Goal: Information Seeking & Learning: Learn about a topic

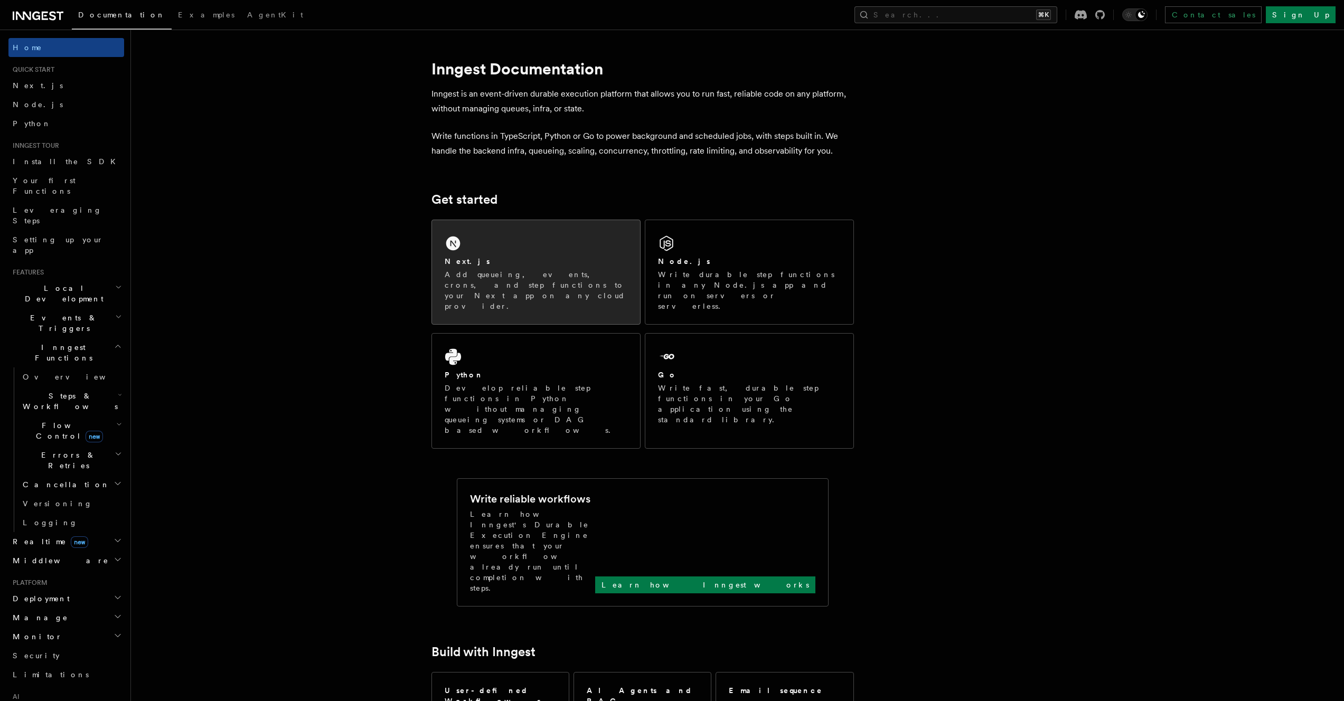
click at [483, 255] on div "Next.js Add queueing, events, crons, and step functions to your Next app on any…" at bounding box center [536, 272] width 208 height 104
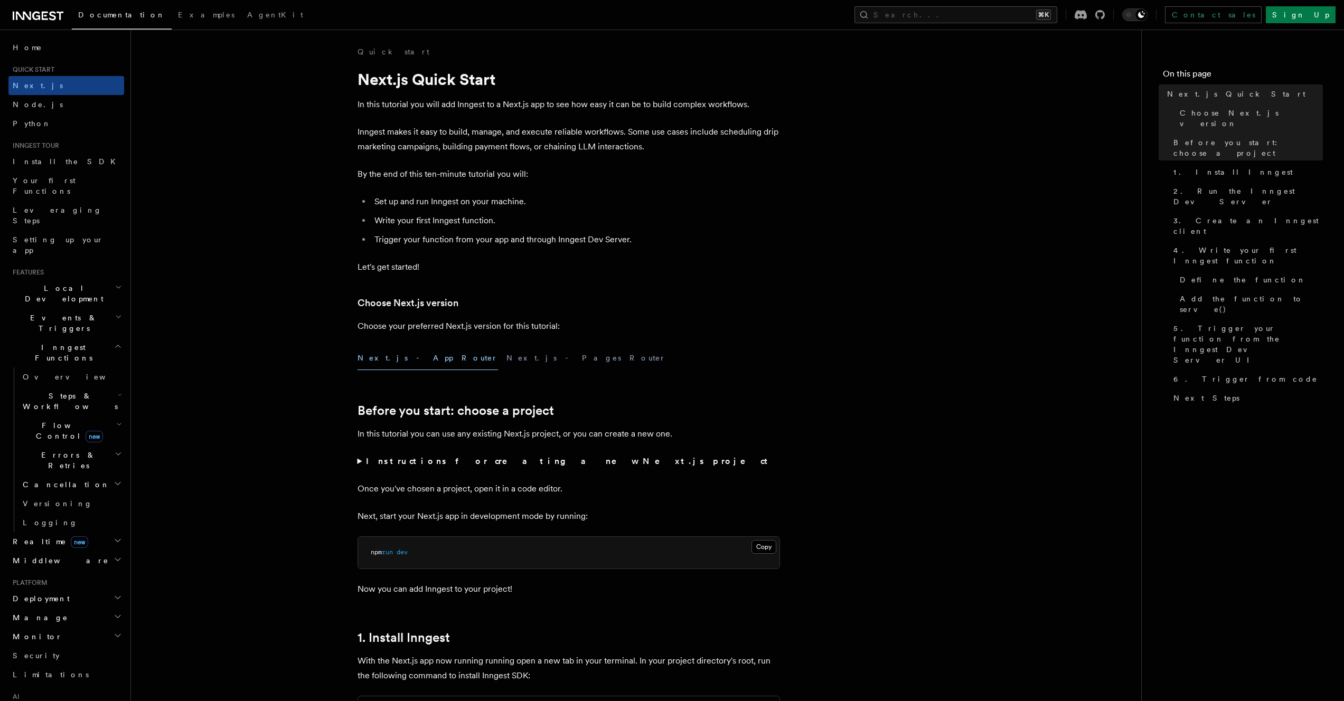
click at [70, 391] on span "Steps & Workflows" at bounding box center [67, 401] width 99 height 21
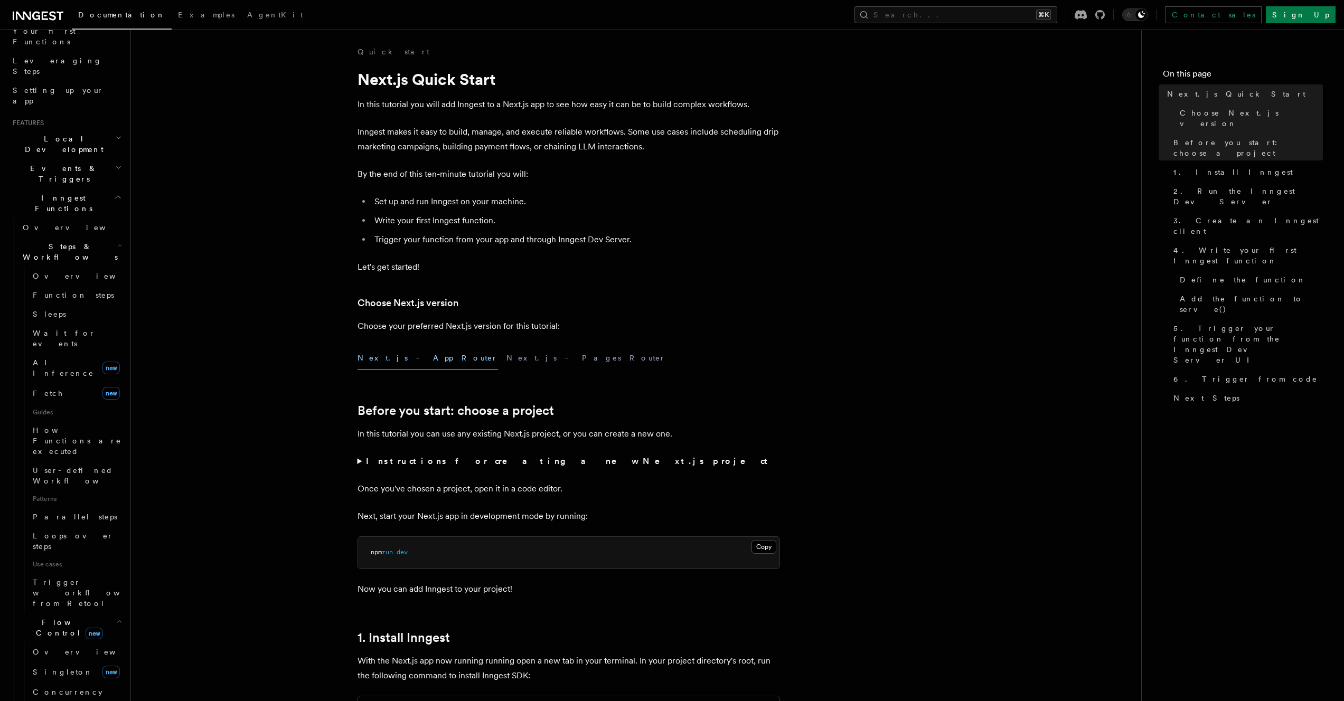
scroll to position [150, 0]
click at [77, 661] on link "Singleton new" at bounding box center [77, 671] width 96 height 21
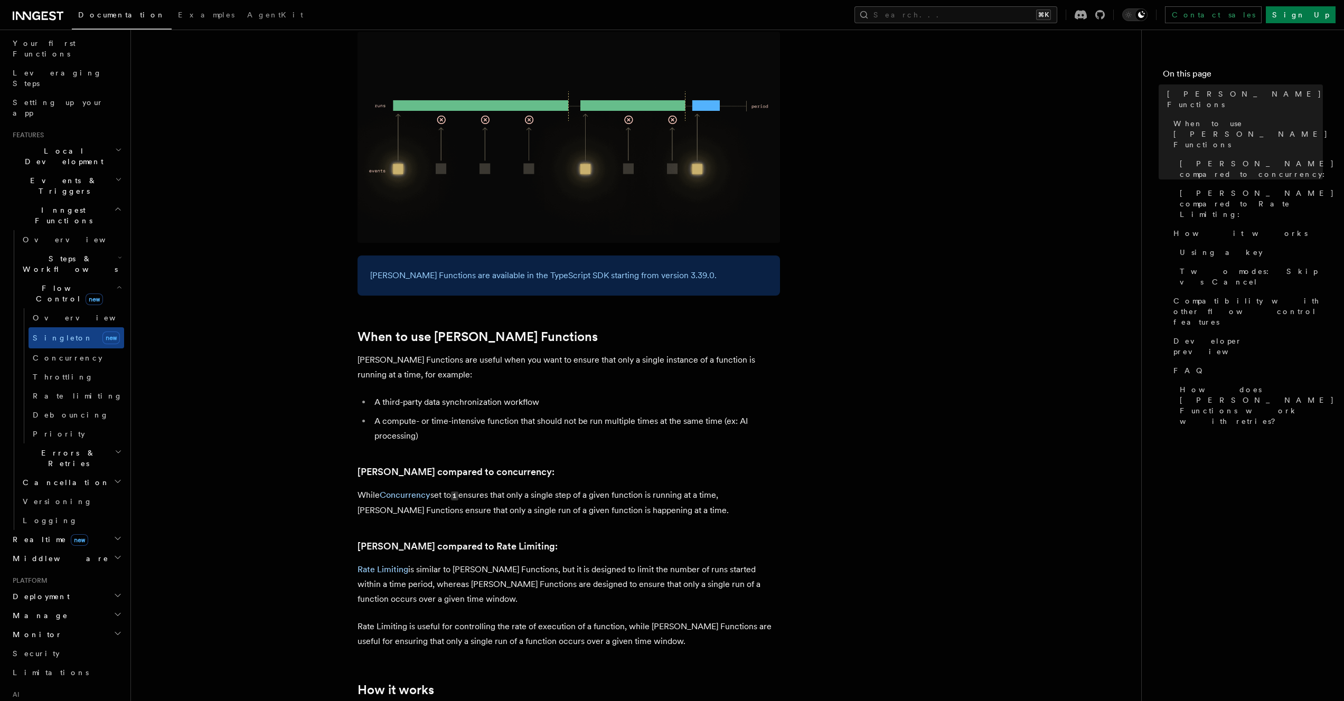
scroll to position [131, 0]
click at [68, 259] on span "Steps & Workflows" at bounding box center [67, 269] width 99 height 21
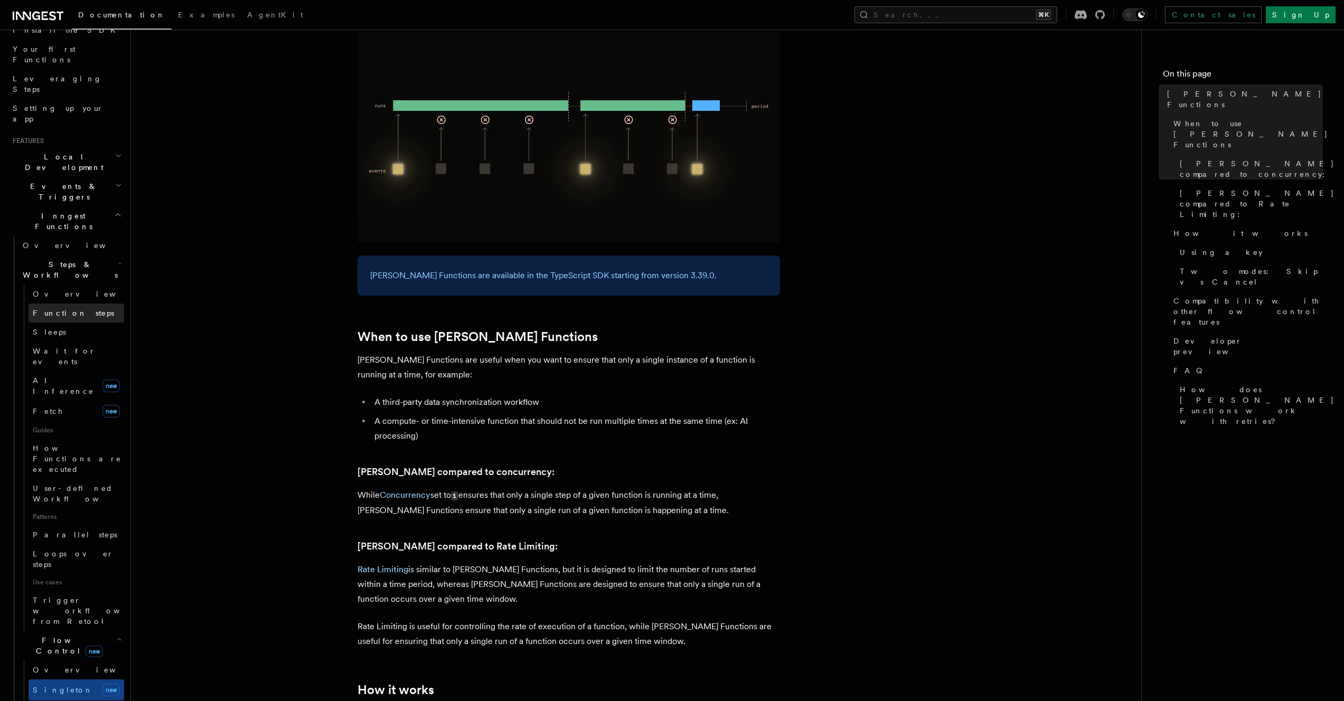
click at [86, 304] on link "Function steps" at bounding box center [77, 313] width 96 height 19
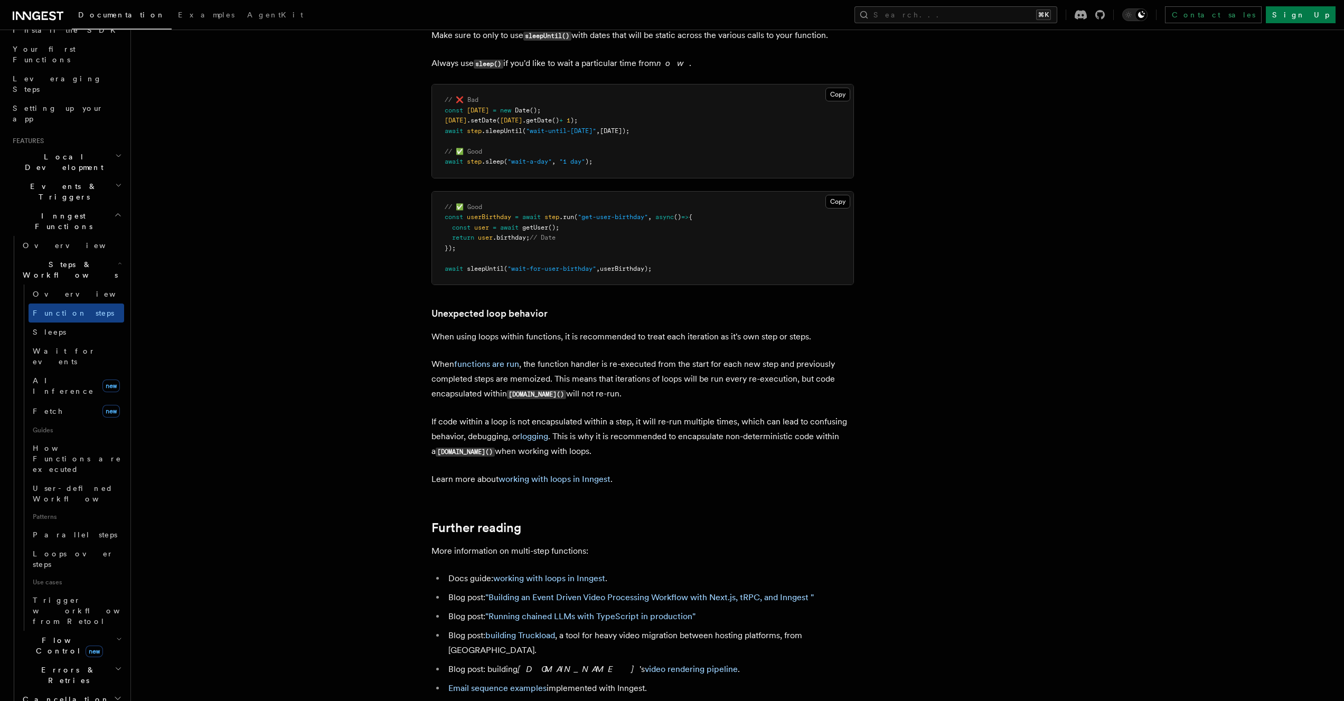
scroll to position [3118, 0]
click at [542, 473] on p "Learn more about working with loops in Inngest ." at bounding box center [642, 479] width 422 height 15
click at [543, 477] on link "working with loops in Inngest" at bounding box center [555, 479] width 112 height 10
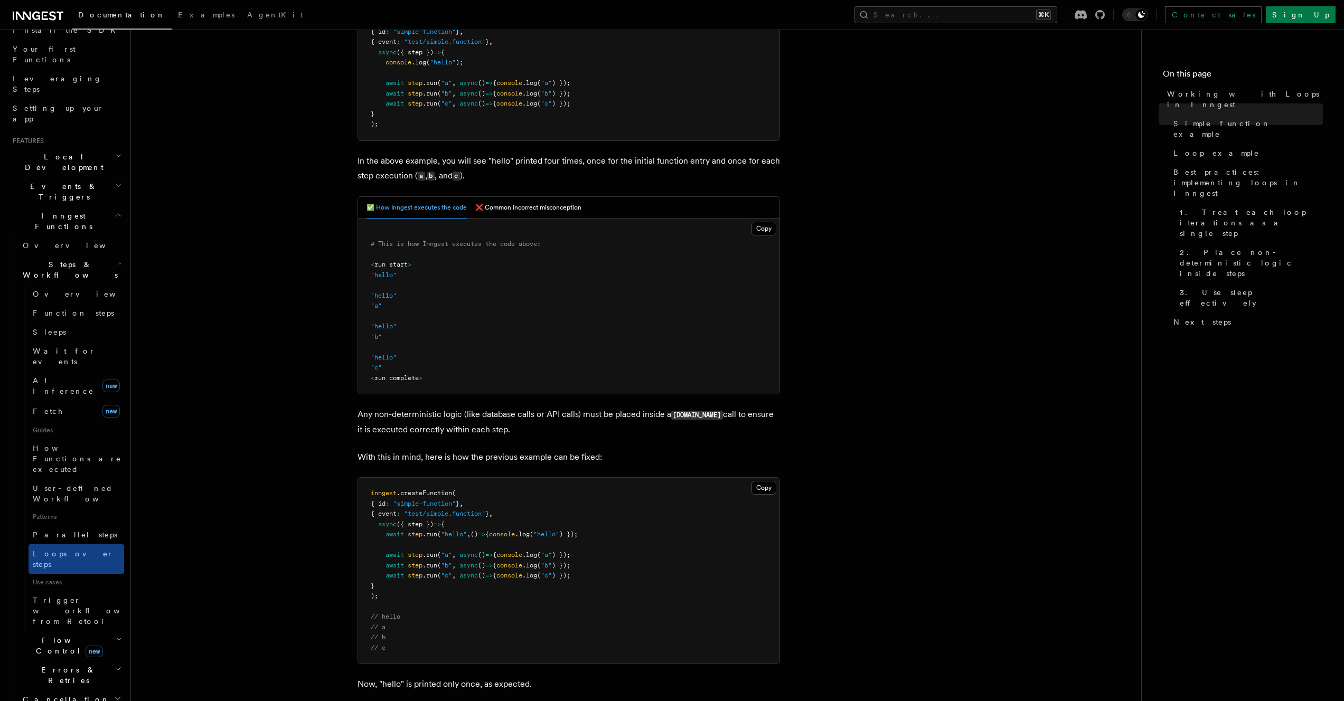
scroll to position [425, 0]
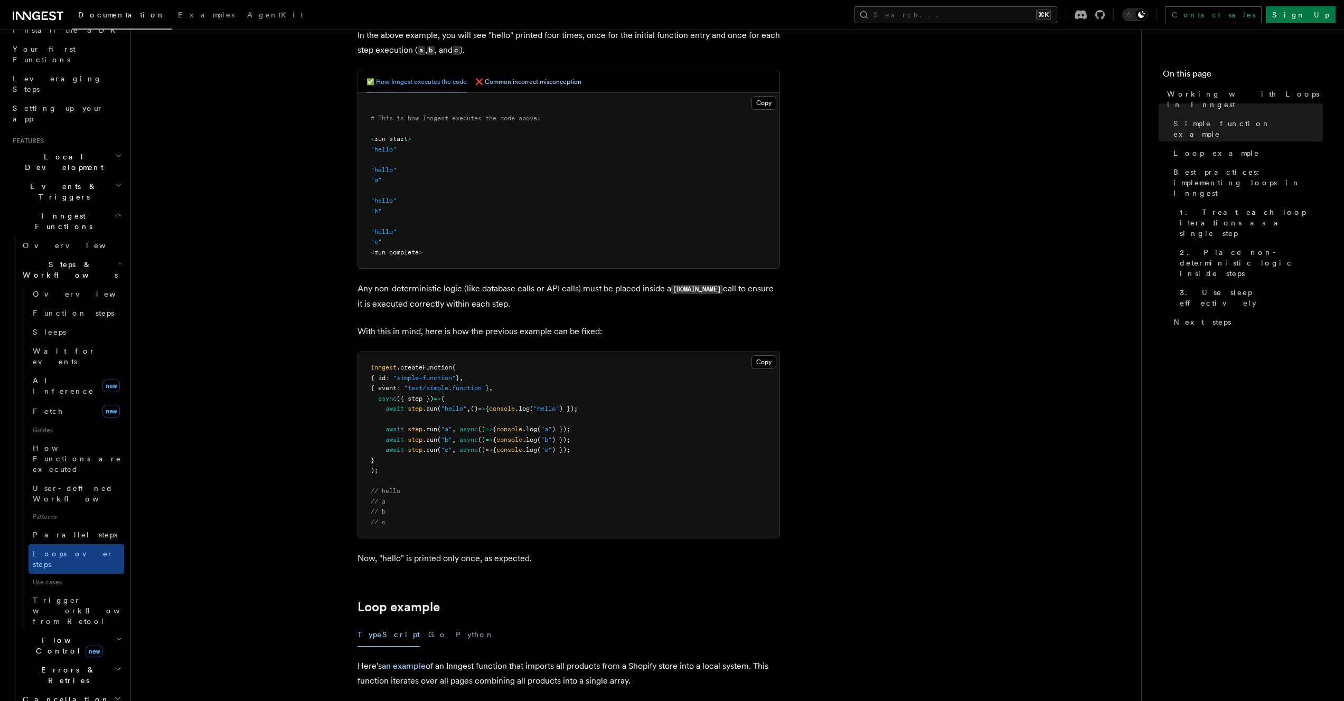
click at [535, 86] on button "❌ Common incorrect misconception" at bounding box center [528, 82] width 106 height 22
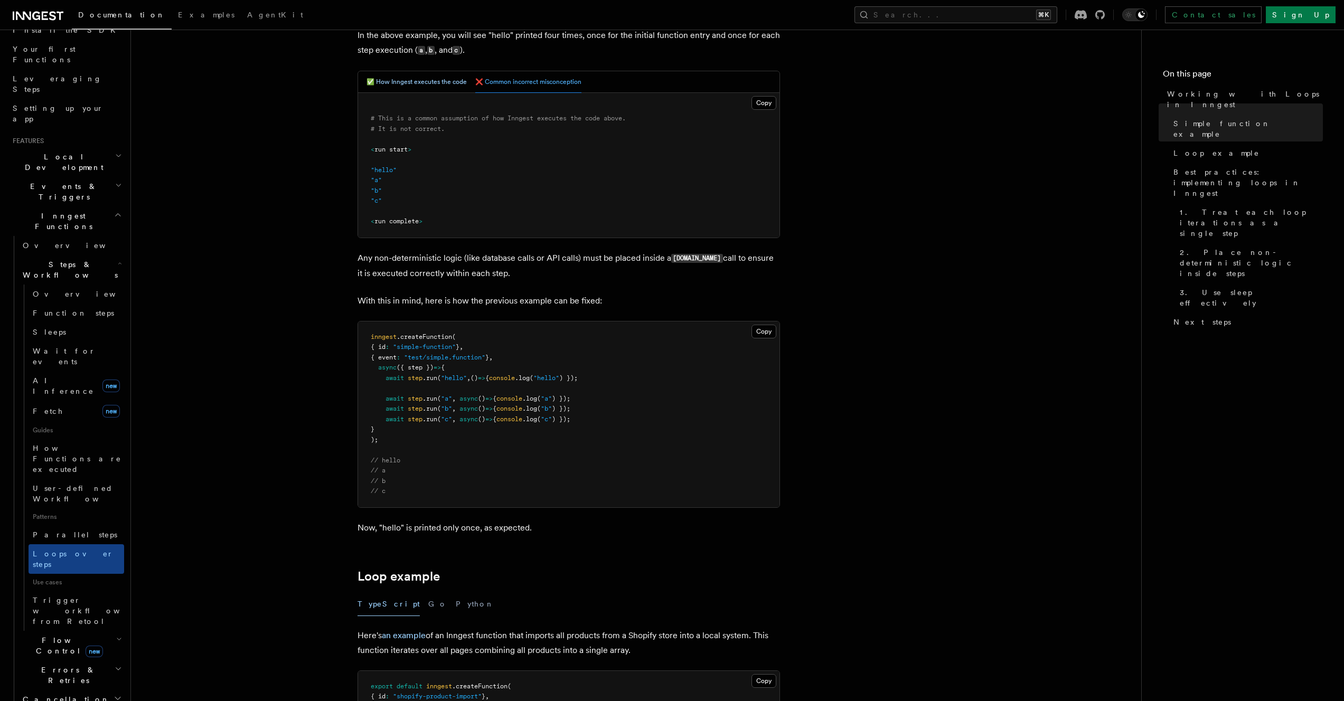
click at [446, 81] on button "✅ How Inngest executes the code" at bounding box center [416, 82] width 100 height 22
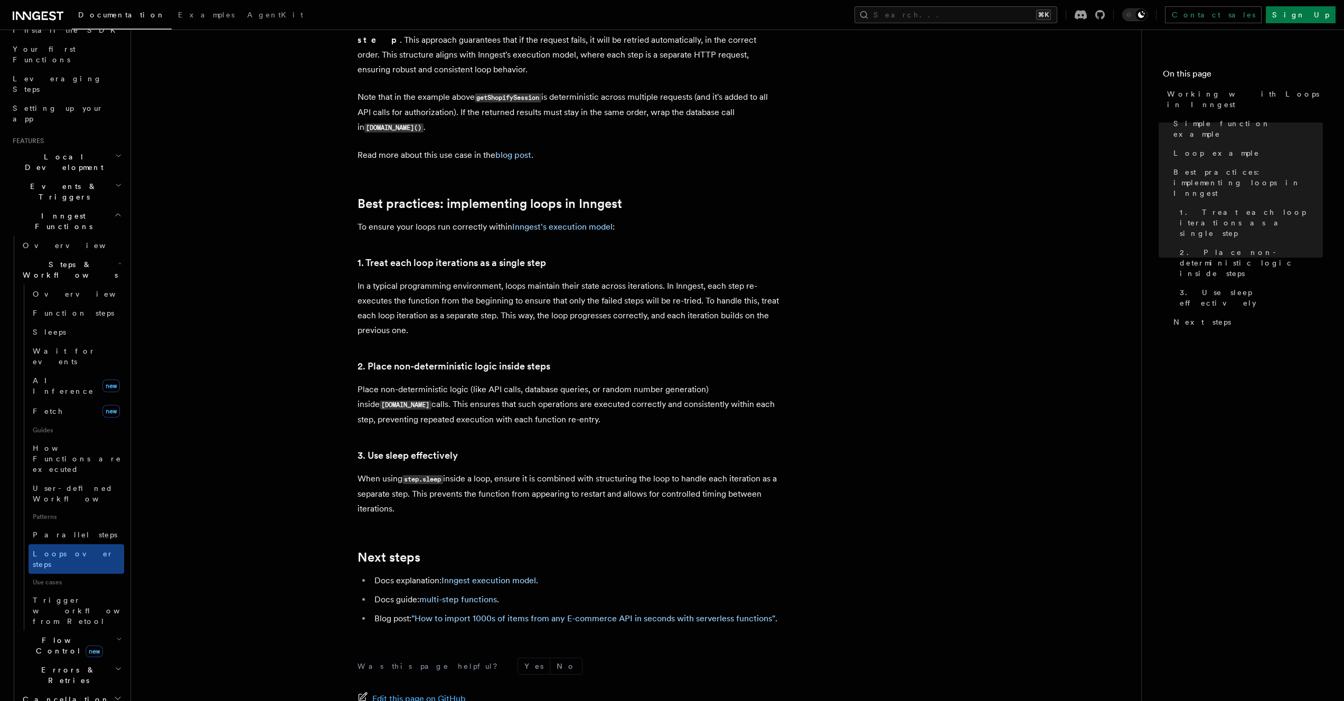
scroll to position [1616, 0]
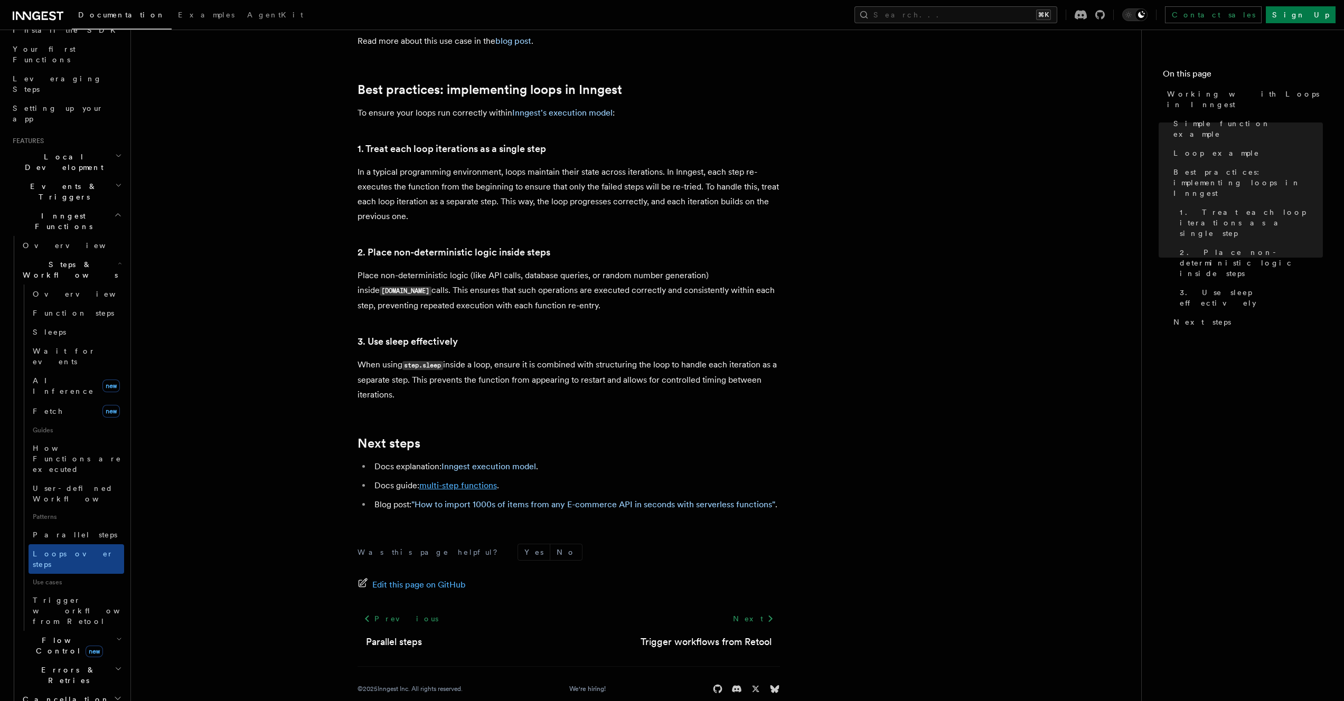
click at [447, 481] on link "multi-step functions" at bounding box center [458, 486] width 78 height 10
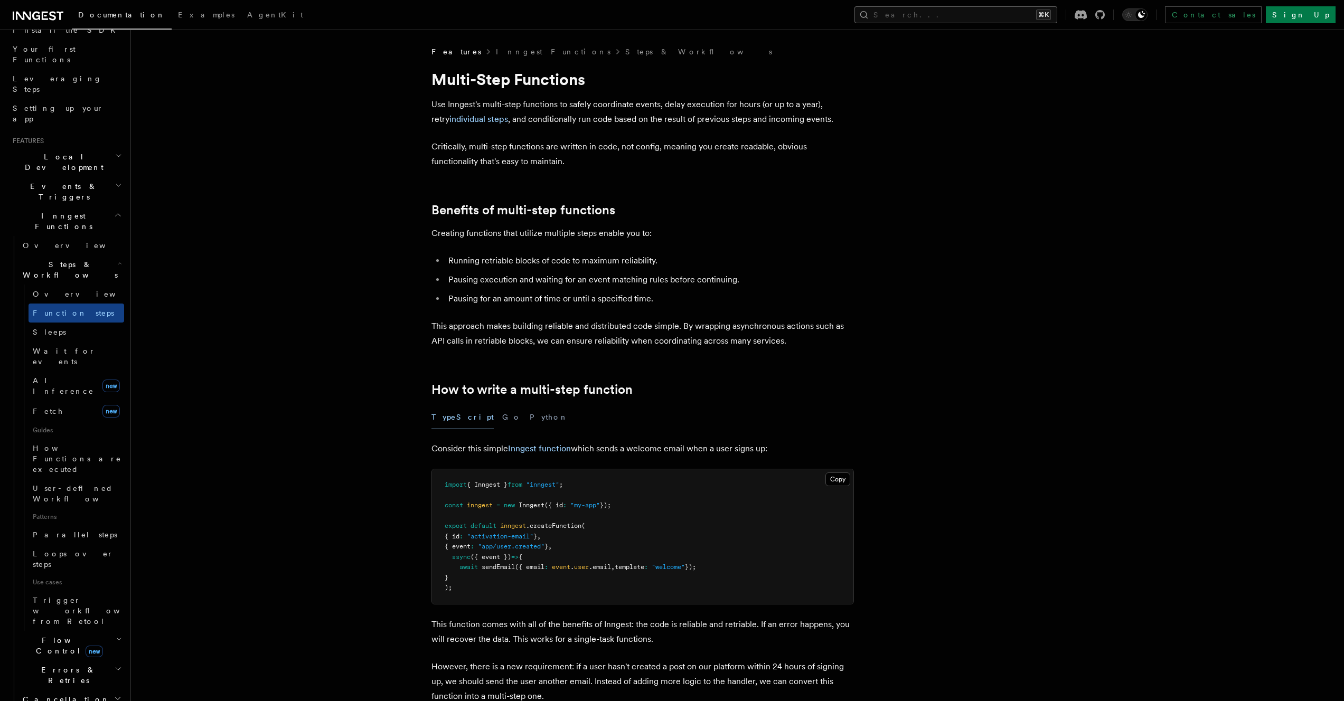
click at [984, 8] on button "Search... ⌘K" at bounding box center [955, 14] width 203 height 17
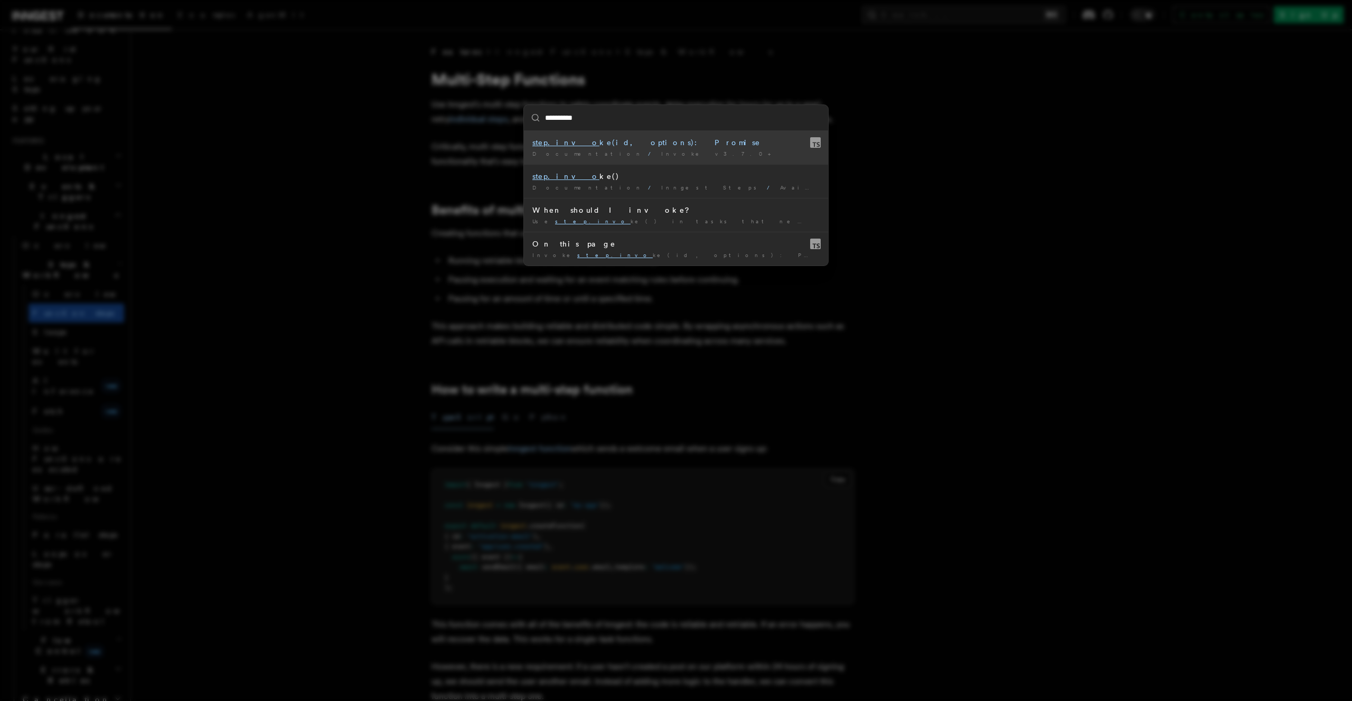
type input "**********"
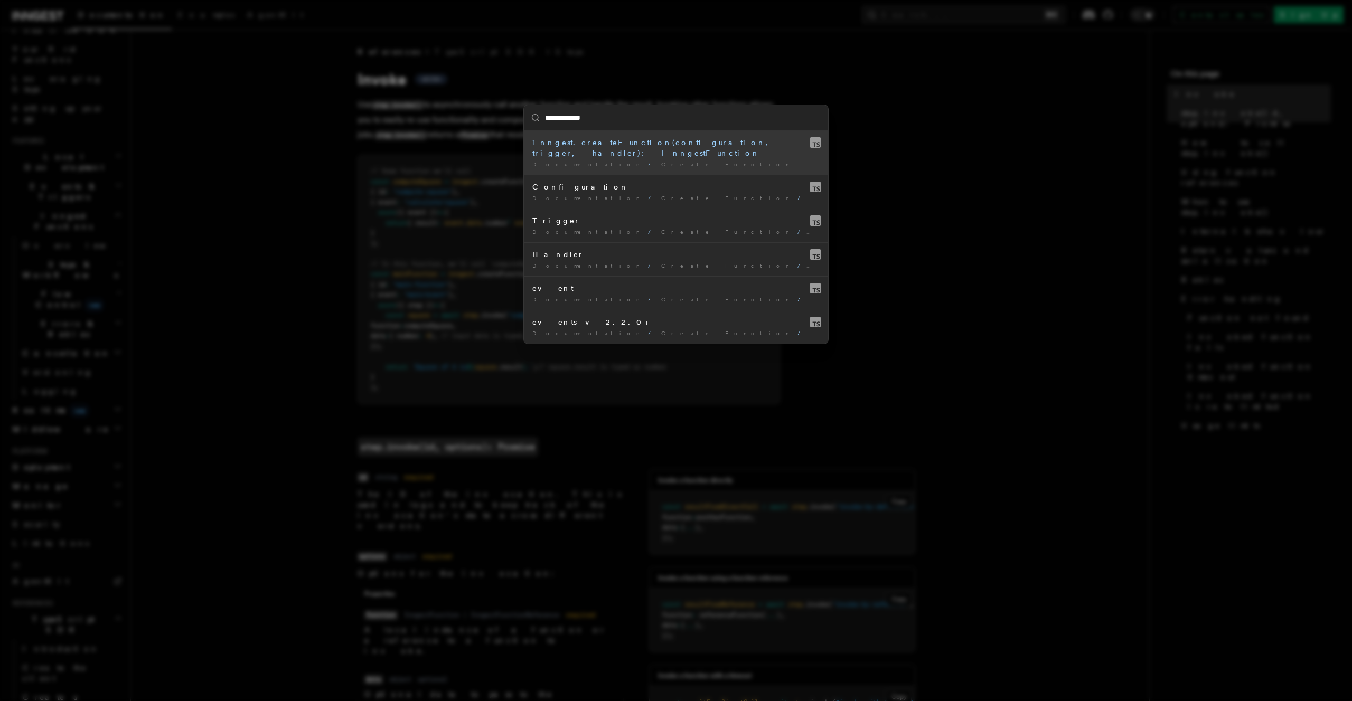
type input "**********"
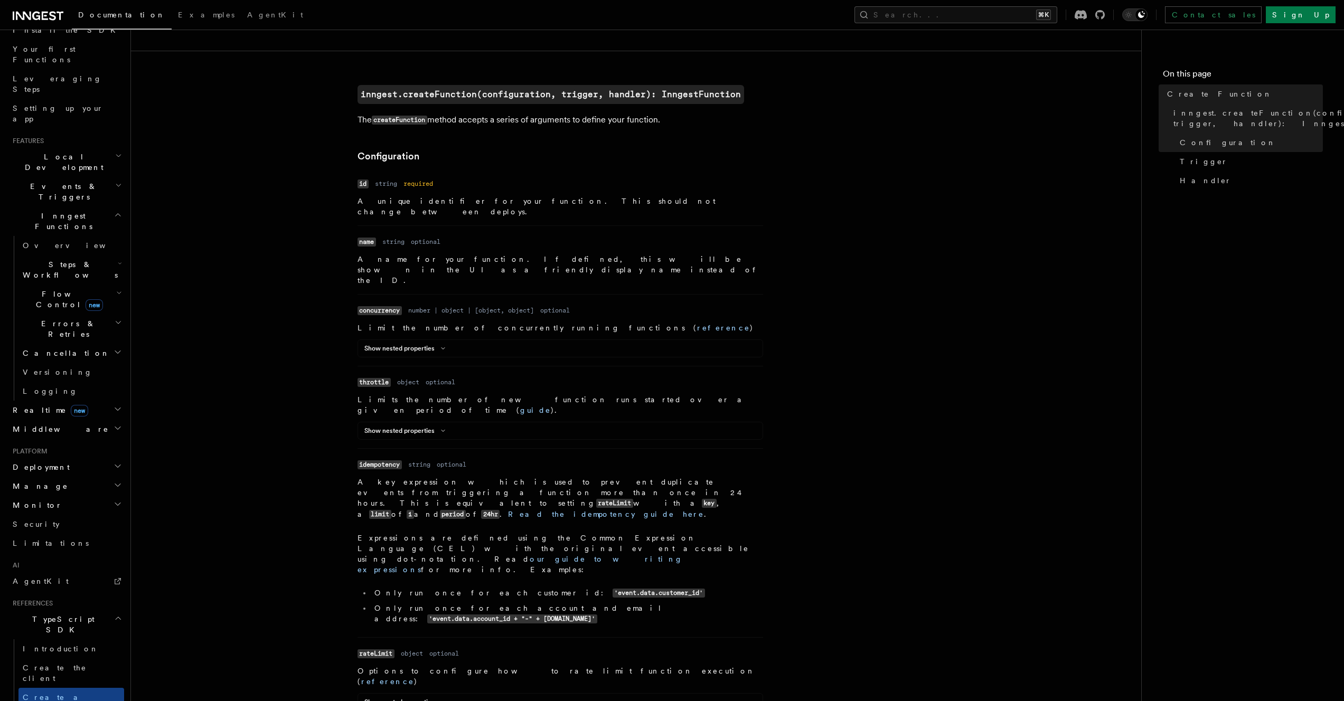
scroll to position [233, 0]
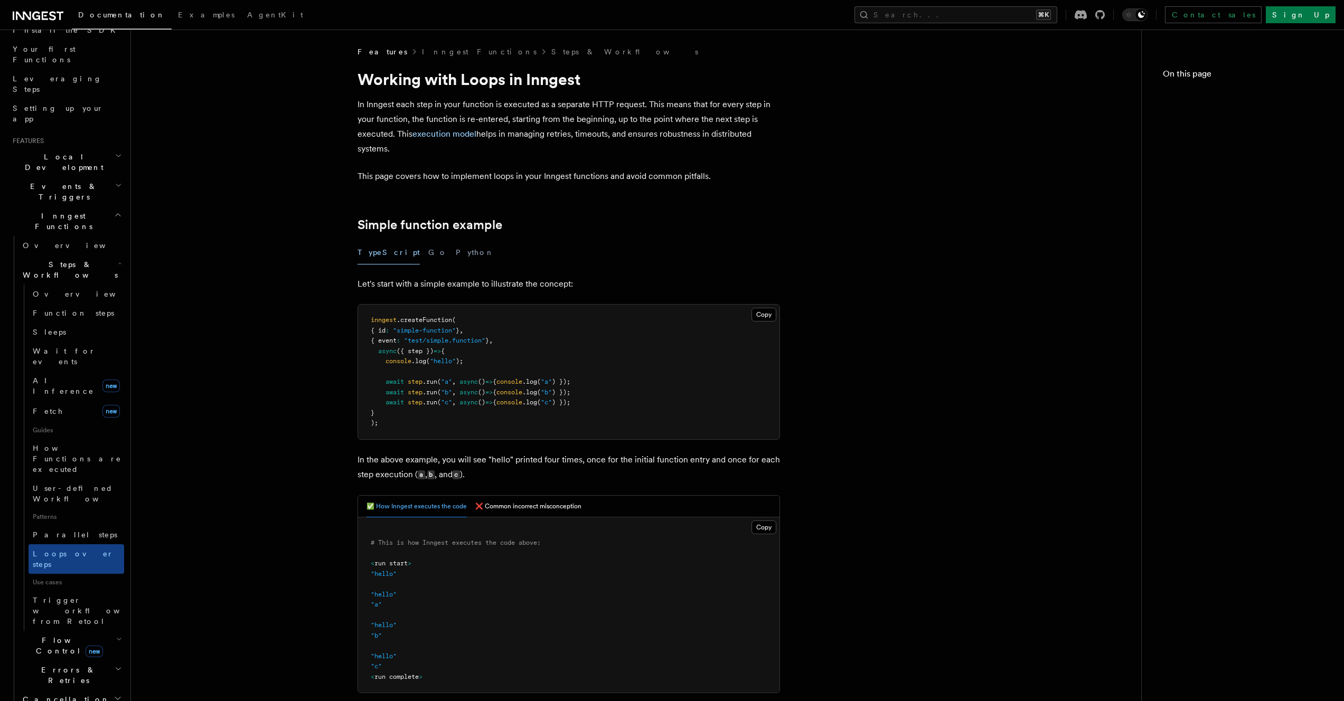
scroll to position [1616, 0]
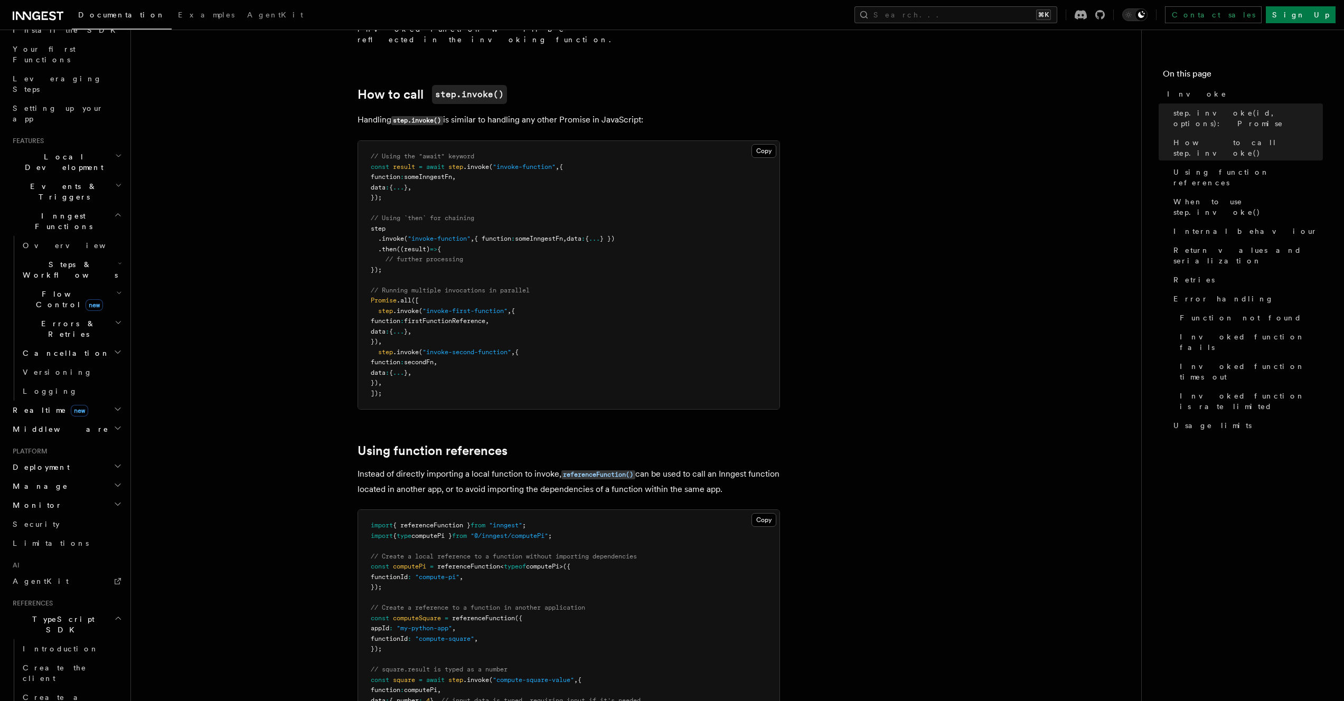
scroll to position [946, 0]
click at [319, 400] on article "References TypeScript SDK Steps Invoke v3.7.0+ Use step.invoke() to asynchronou…" at bounding box center [636, 548] width 976 height 2895
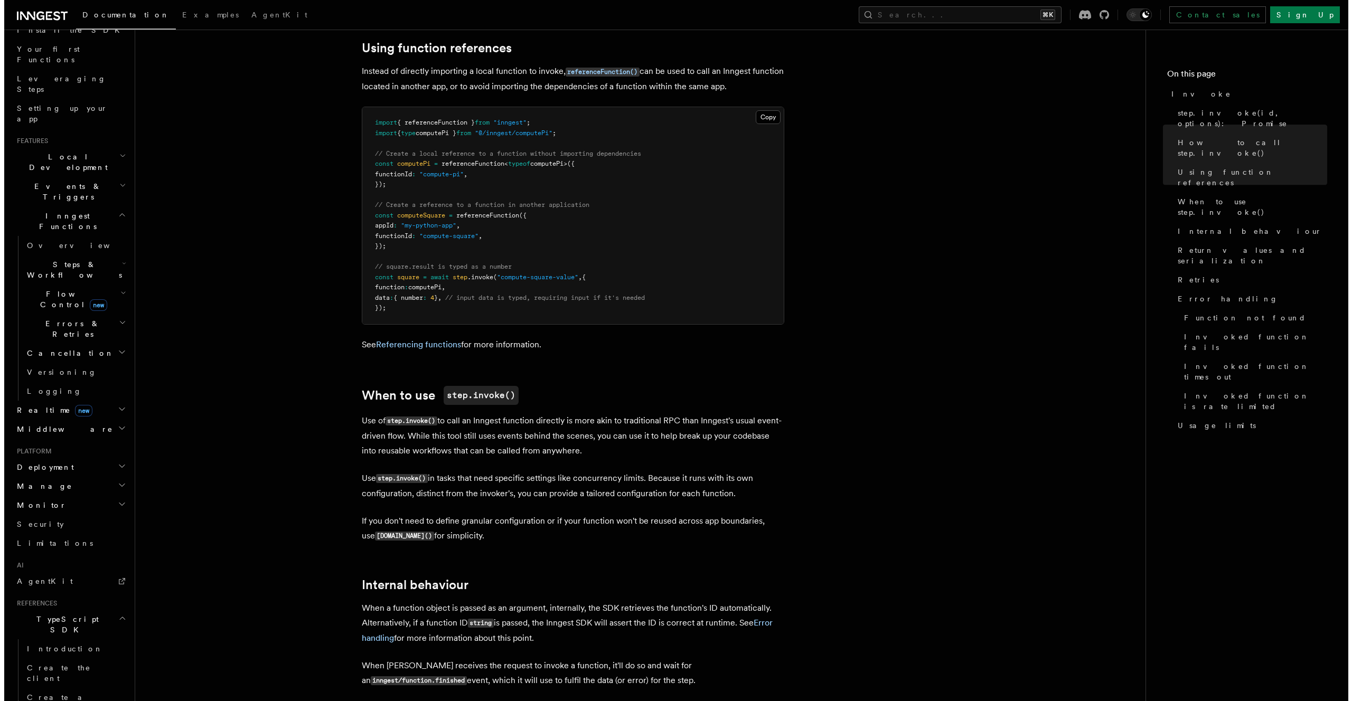
scroll to position [1363, 0]
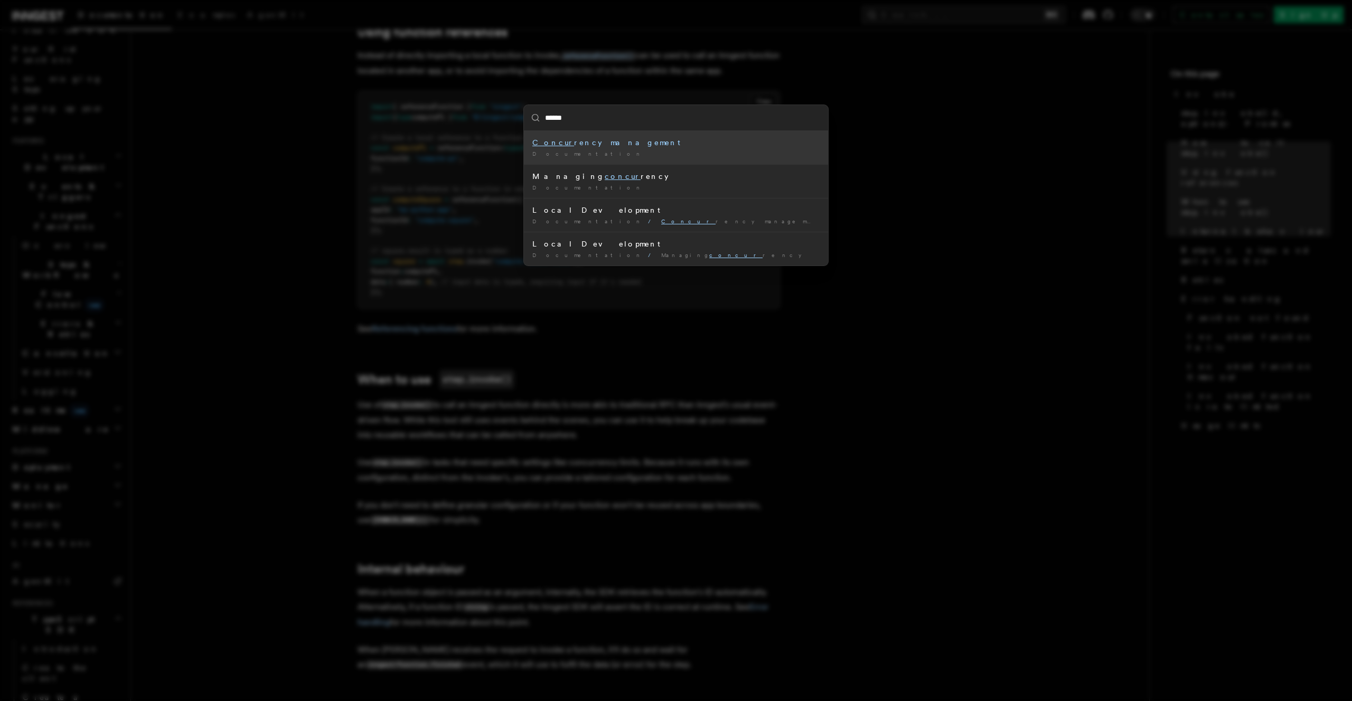
type input "*******"
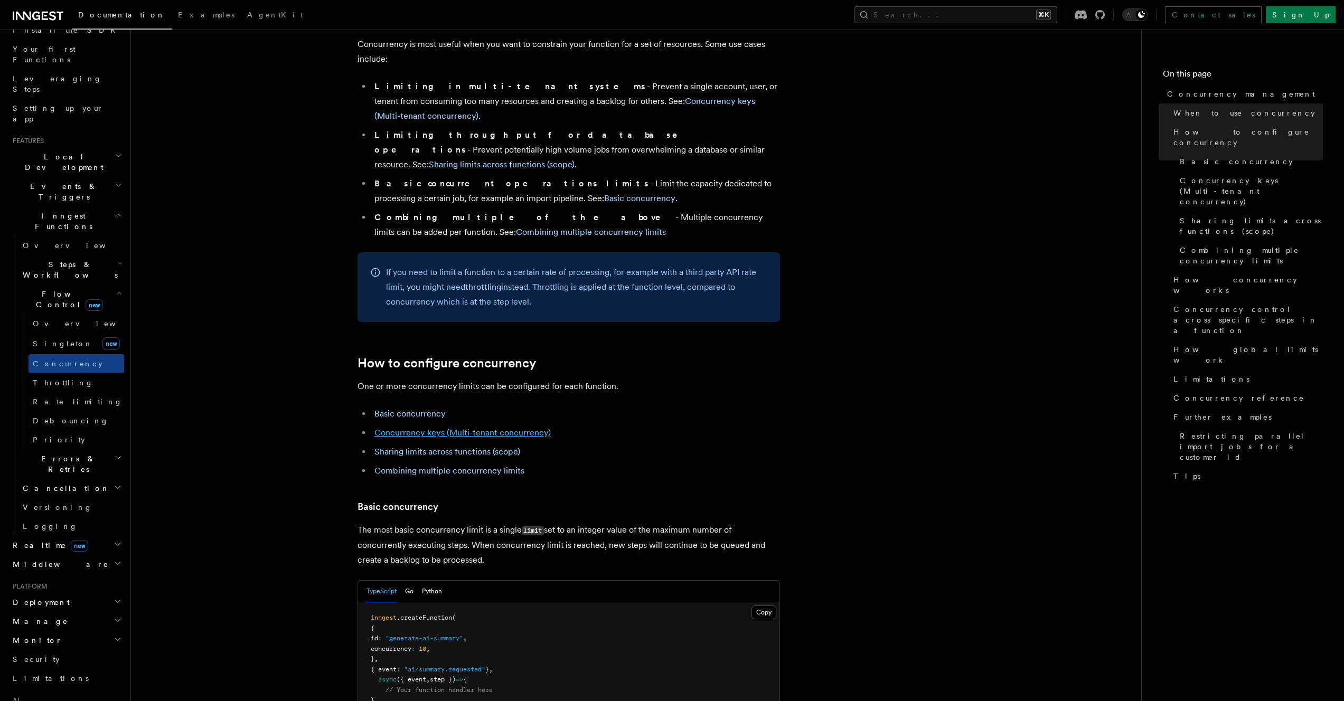
click at [471, 428] on link "Concurrency keys (Multi-tenant concurrency)" at bounding box center [462, 433] width 176 height 10
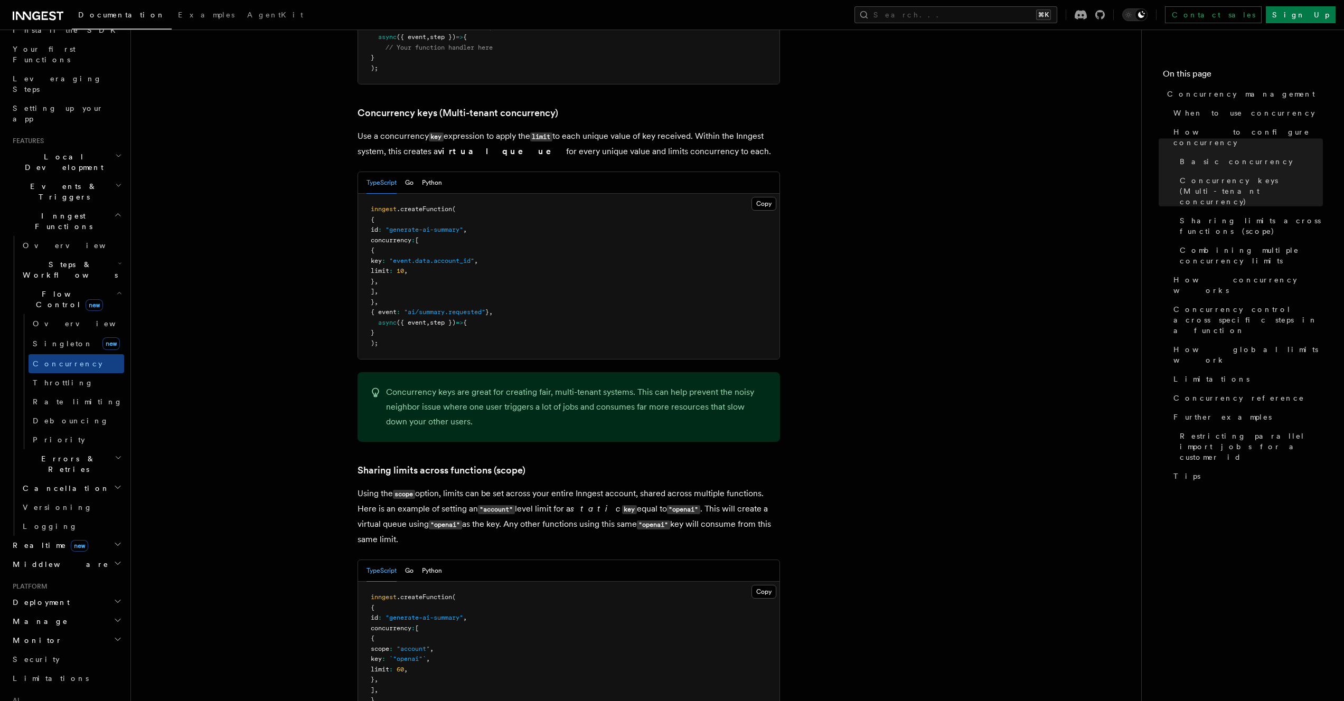
scroll to position [914, 0]
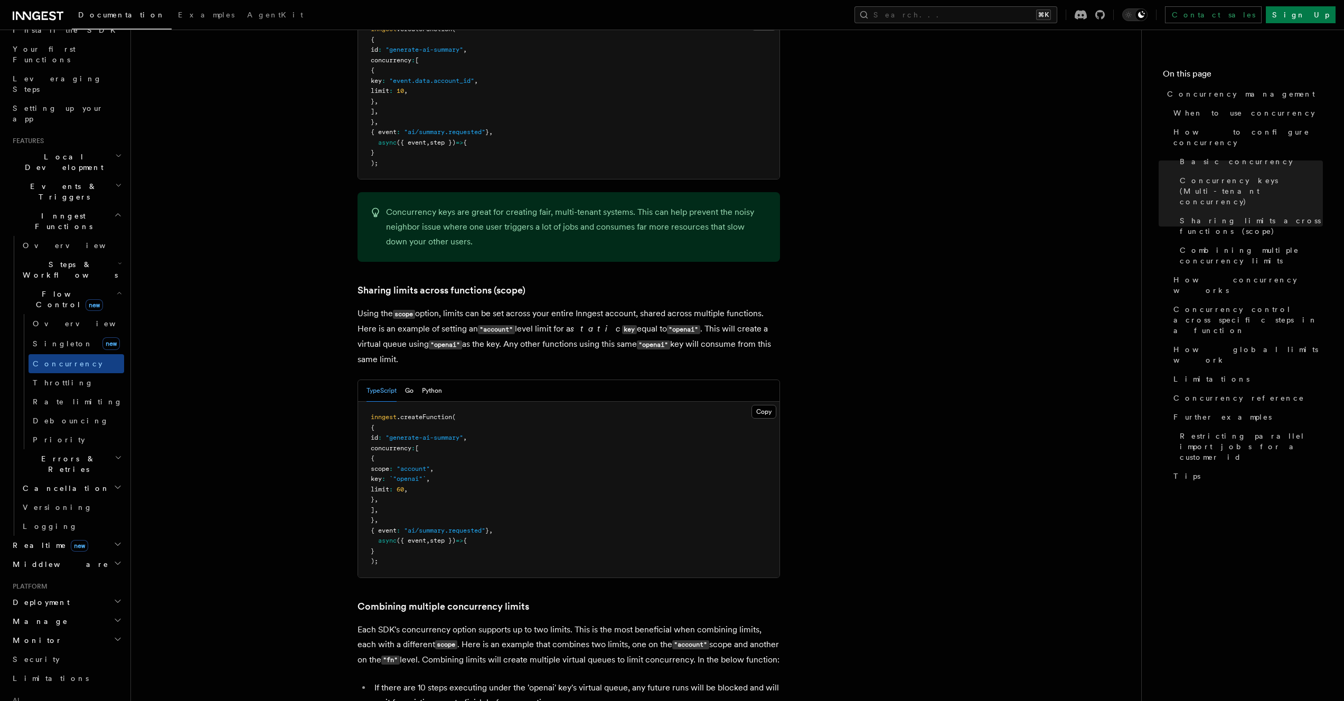
scroll to position [1207, 0]
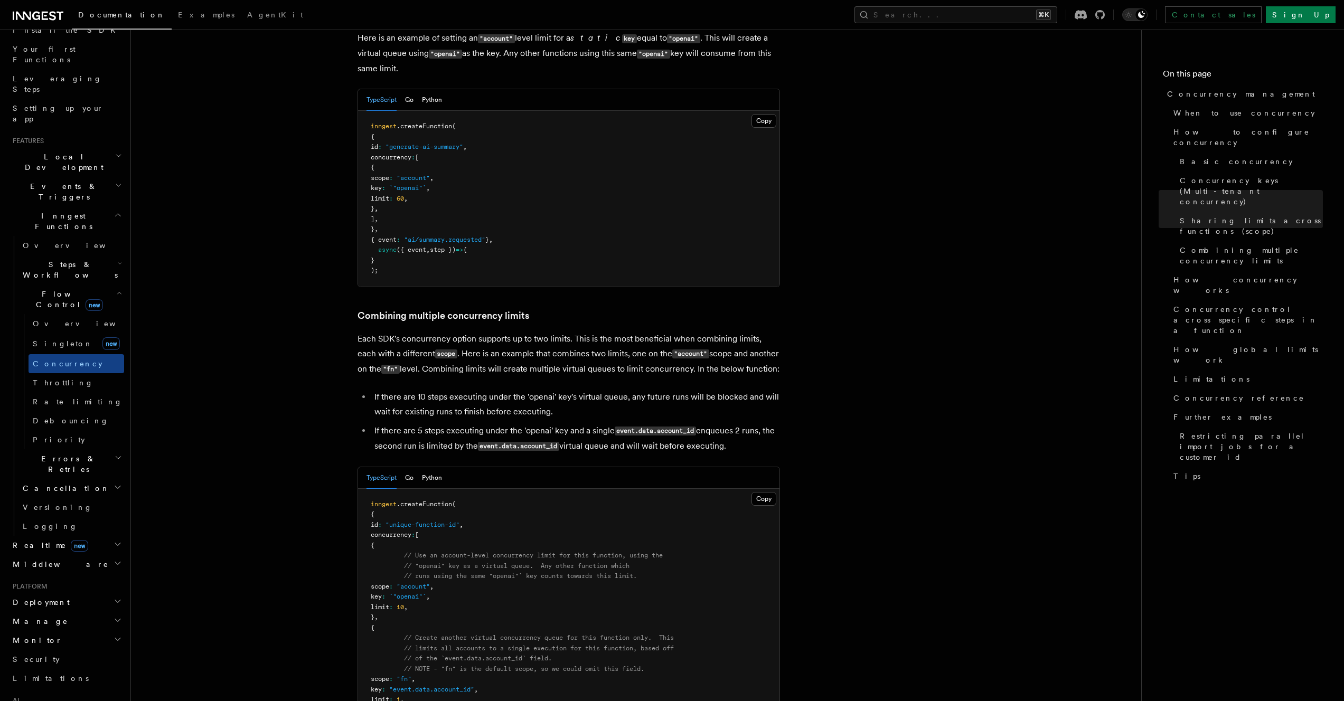
scroll to position [1376, 0]
